Goal: Task Accomplishment & Management: Use online tool/utility

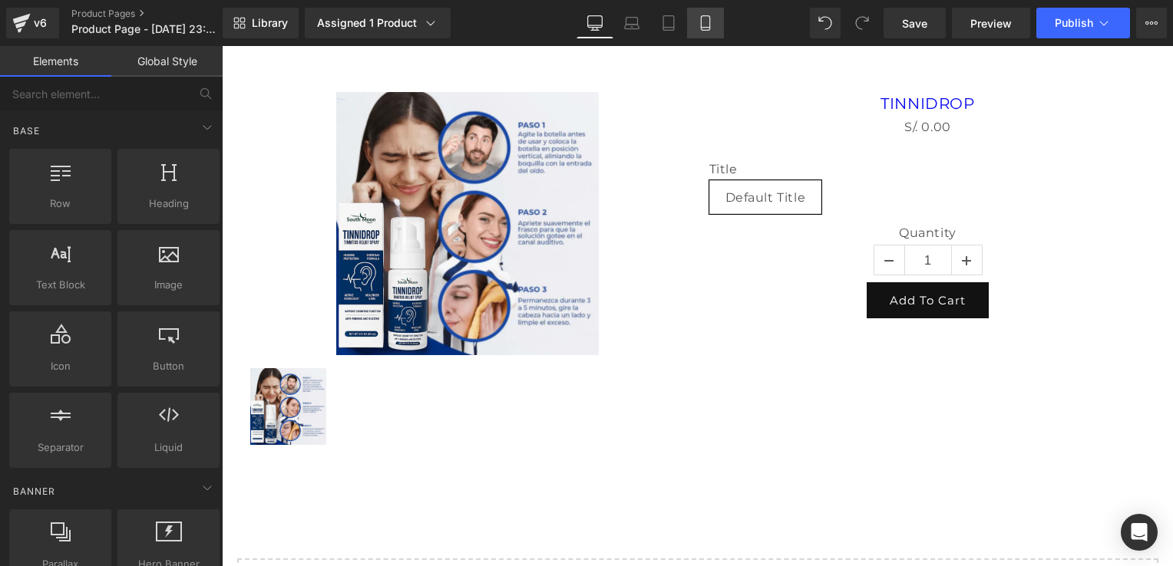
click at [696, 18] on link "Mobile" at bounding box center [705, 23] width 37 height 31
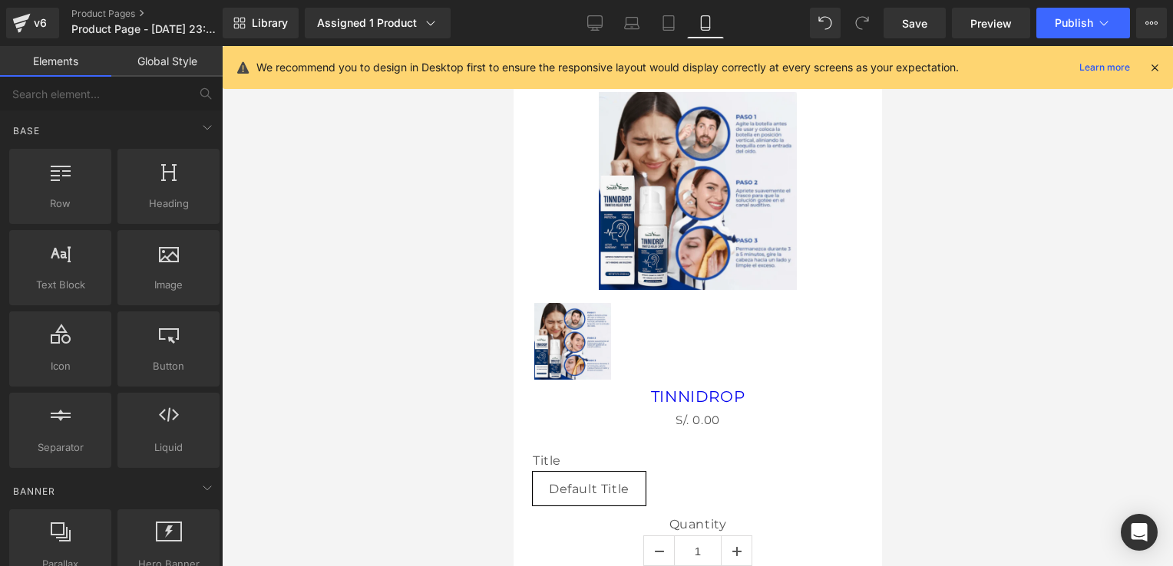
click at [1156, 68] on icon at bounding box center [1154, 68] width 14 height 14
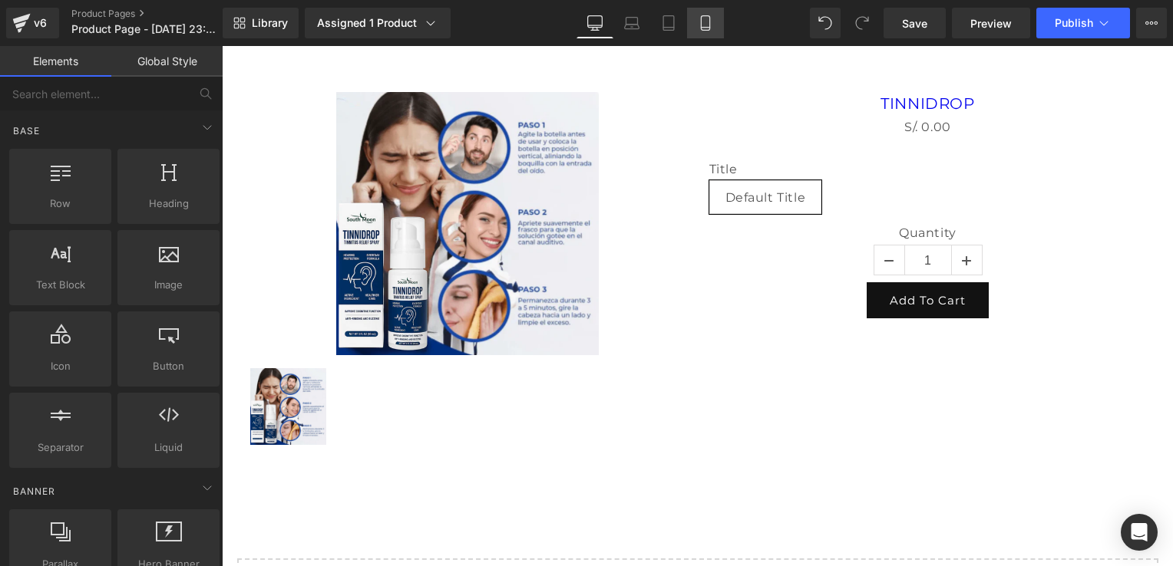
click at [702, 16] on icon at bounding box center [705, 23] width 8 height 15
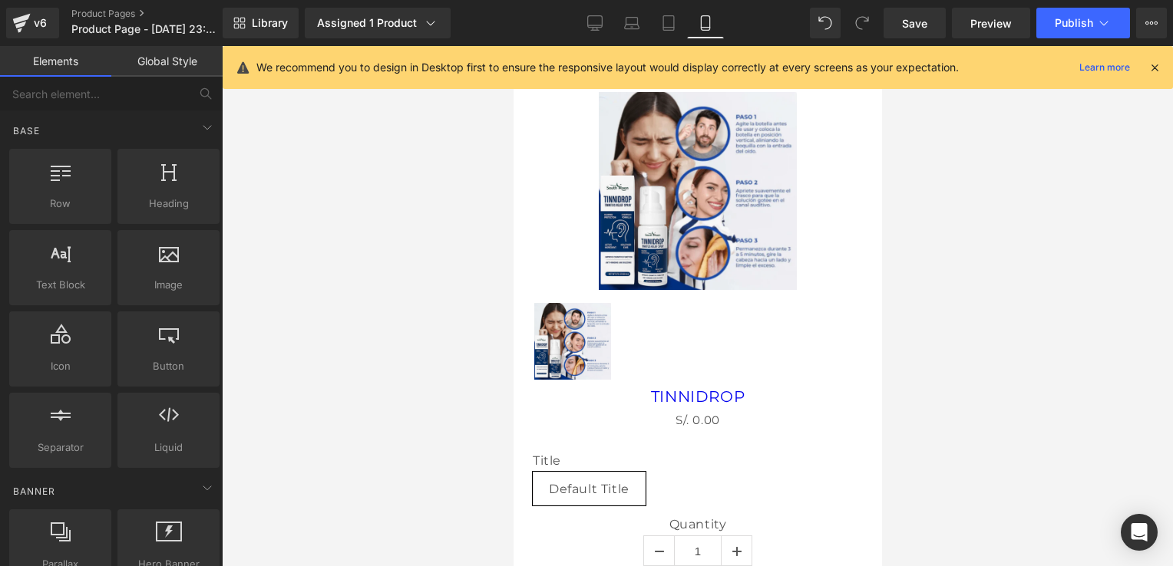
click at [1154, 68] on icon at bounding box center [1154, 68] width 14 height 14
